Goal: Task Accomplishment & Management: Manage account settings

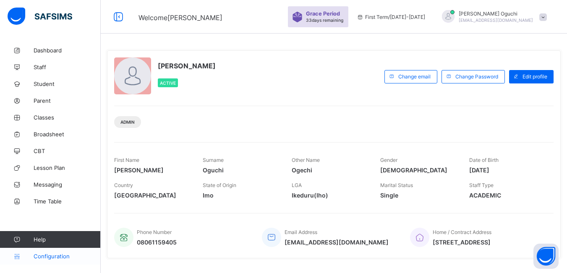
click at [62, 255] on span "Configuration" at bounding box center [67, 256] width 67 height 7
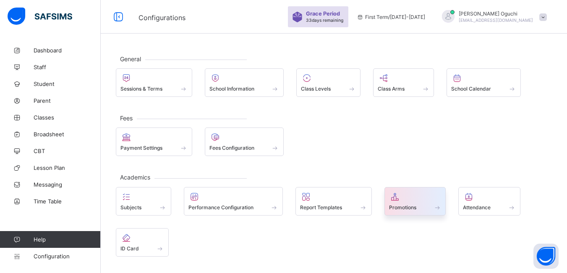
click at [433, 209] on div "Promotions" at bounding box center [415, 207] width 52 height 7
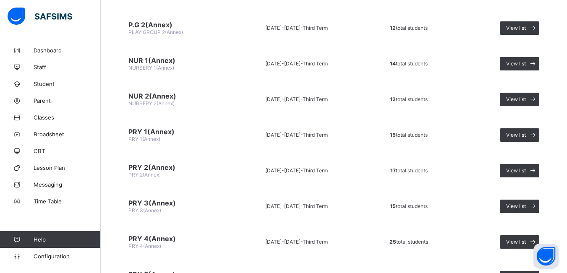
scroll to position [1036, 0]
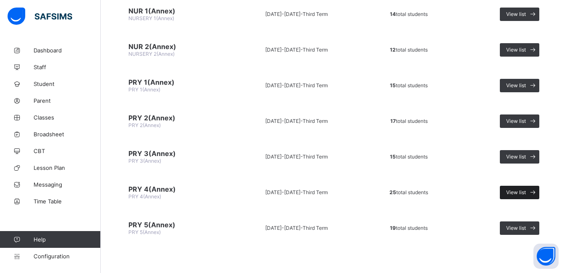
click at [518, 191] on span "View list" at bounding box center [516, 192] width 20 height 6
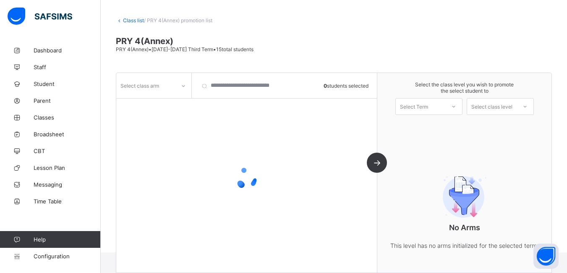
scroll to position [51, 0]
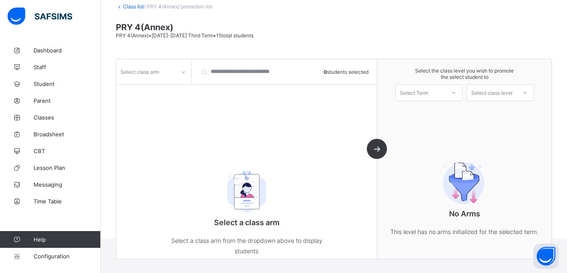
click at [182, 74] on icon at bounding box center [183, 72] width 5 height 8
click at [175, 89] on div "A" at bounding box center [154, 90] width 74 height 13
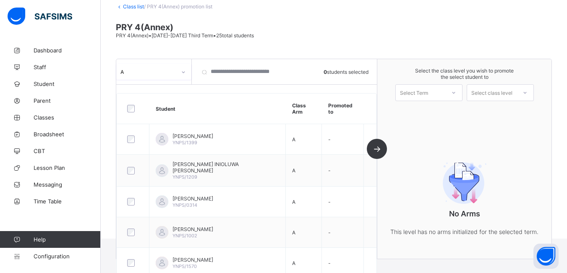
click at [456, 95] on icon at bounding box center [453, 93] width 5 height 8
click at [450, 110] on div "First Term [DATE]-[DATE]" at bounding box center [429, 114] width 66 height 19
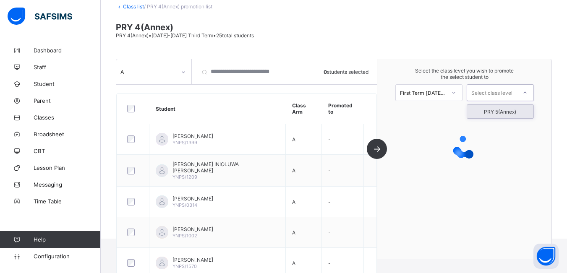
click at [532, 92] on div at bounding box center [524, 93] width 15 height 14
click at [517, 112] on div "PRY 5(Annex)" at bounding box center [500, 111] width 66 height 13
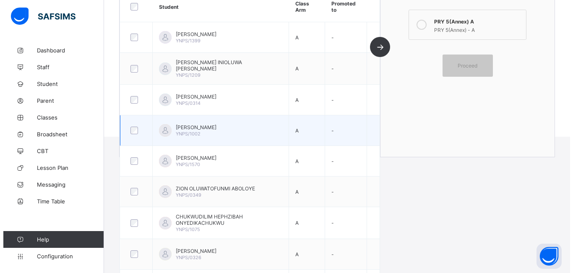
scroll to position [0, 0]
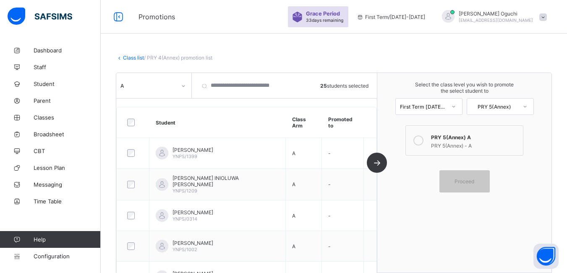
drag, startPoint x: 423, startPoint y: 141, endPoint x: 422, endPoint y: 148, distance: 6.8
click at [423, 143] on icon at bounding box center [418, 141] width 10 height 10
click at [474, 180] on span "Proceed" at bounding box center [464, 181] width 20 height 6
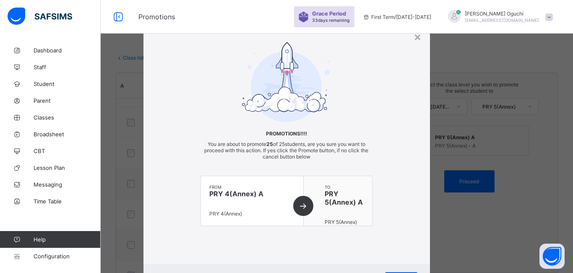
scroll to position [42, 0]
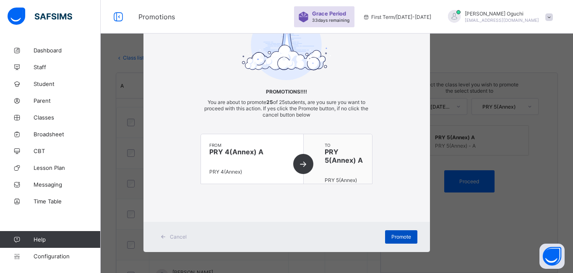
click at [402, 235] on span "Promote" at bounding box center [401, 237] width 20 height 6
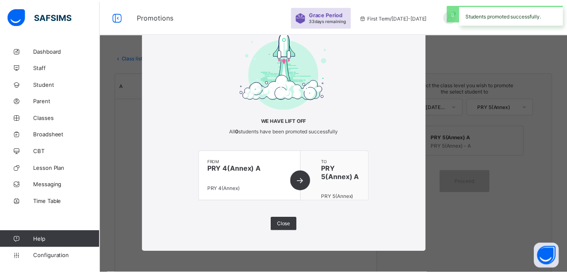
scroll to position [13, 0]
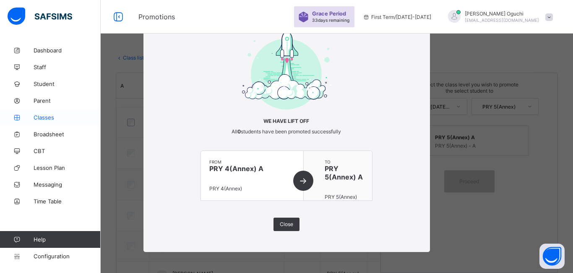
click at [44, 118] on span "Classes" at bounding box center [67, 117] width 67 height 7
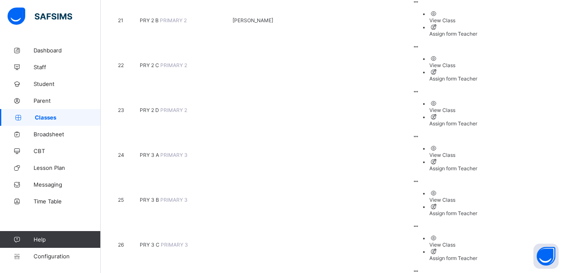
scroll to position [1175, 0]
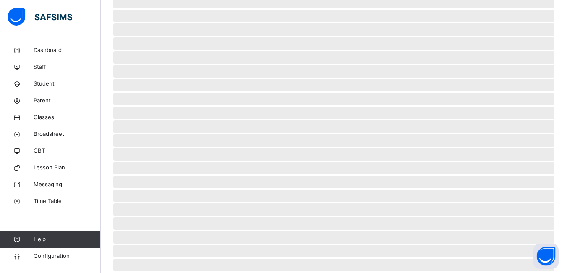
click at [166, 65] on span "‌" at bounding box center [333, 71] width 441 height 13
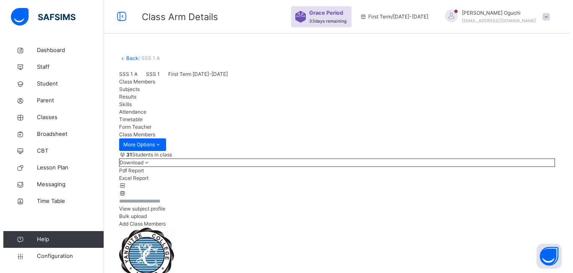
scroll to position [42, 0]
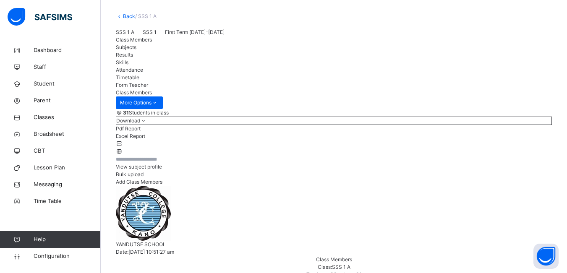
click at [162, 183] on span "Add Class Members" at bounding box center [139, 182] width 47 height 6
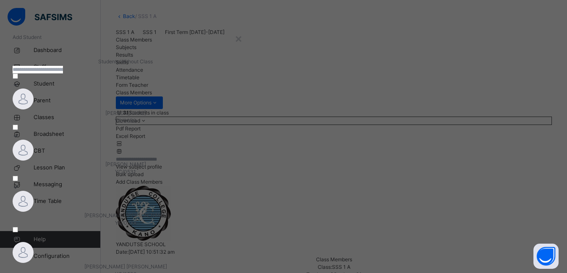
click at [63, 73] on input "text" at bounding box center [38, 70] width 50 height 8
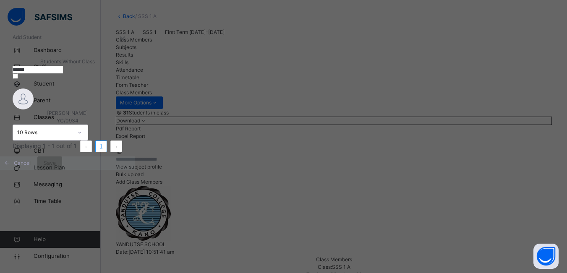
type input "******"
click at [114, 125] on div "[PERSON_NAME] [PERSON_NAME]/0934" at bounding box center [68, 117] width 110 height 15
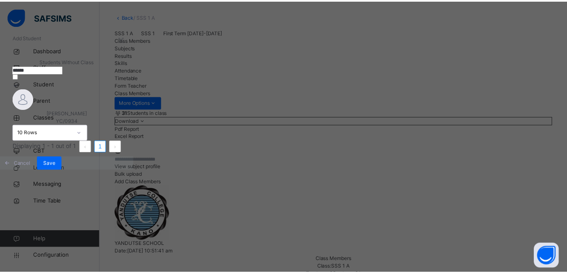
scroll to position [23, 0]
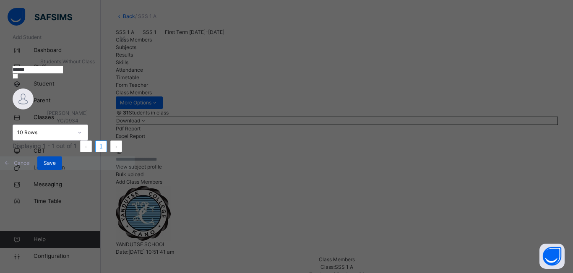
click at [56, 167] on span "Save" at bounding box center [50, 163] width 12 height 8
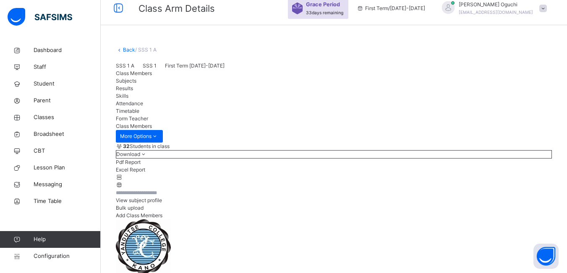
scroll to position [0, 0]
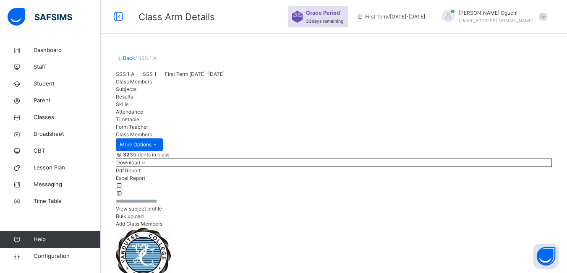
drag, startPoint x: 464, startPoint y: 0, endPoint x: 245, endPoint y: 47, distance: 223.5
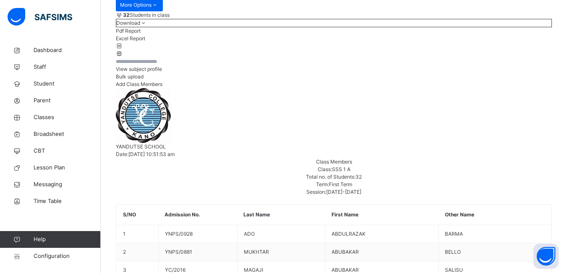
scroll to position [126, 0]
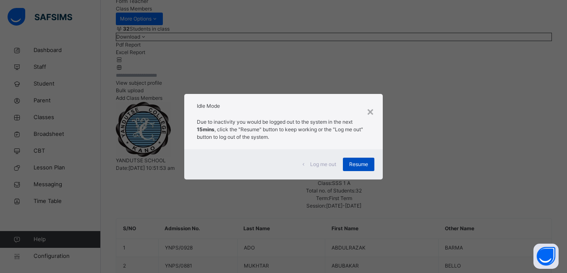
click at [362, 163] on span "Resume" at bounding box center [358, 165] width 19 height 8
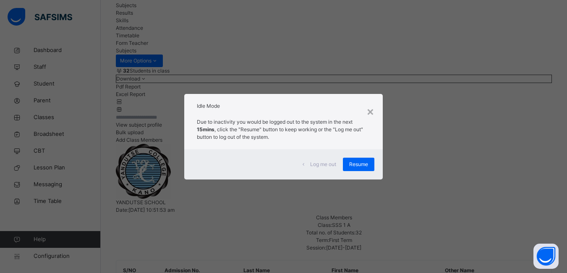
drag, startPoint x: 364, startPoint y: 167, endPoint x: 373, endPoint y: 238, distance: 71.5
click at [365, 168] on div "Resume" at bounding box center [358, 164] width 31 height 13
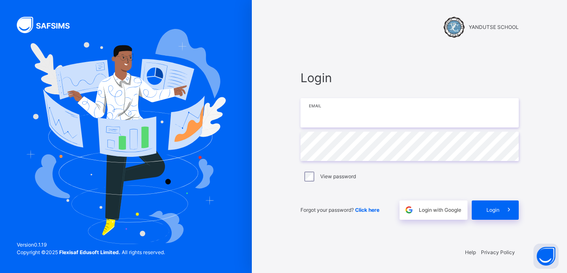
type input "**********"
